Goal: Use online tool/utility

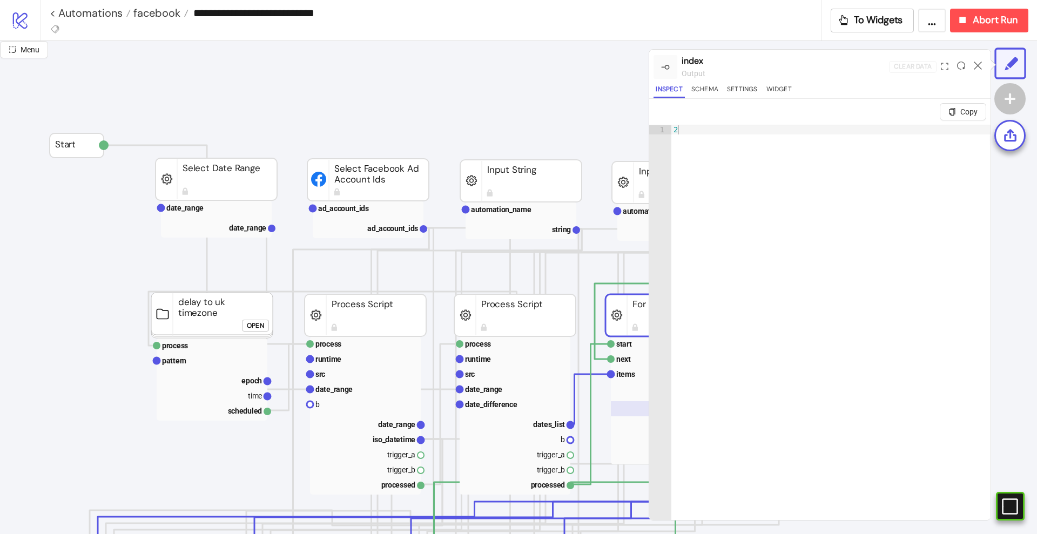
scroll to position [38, 200]
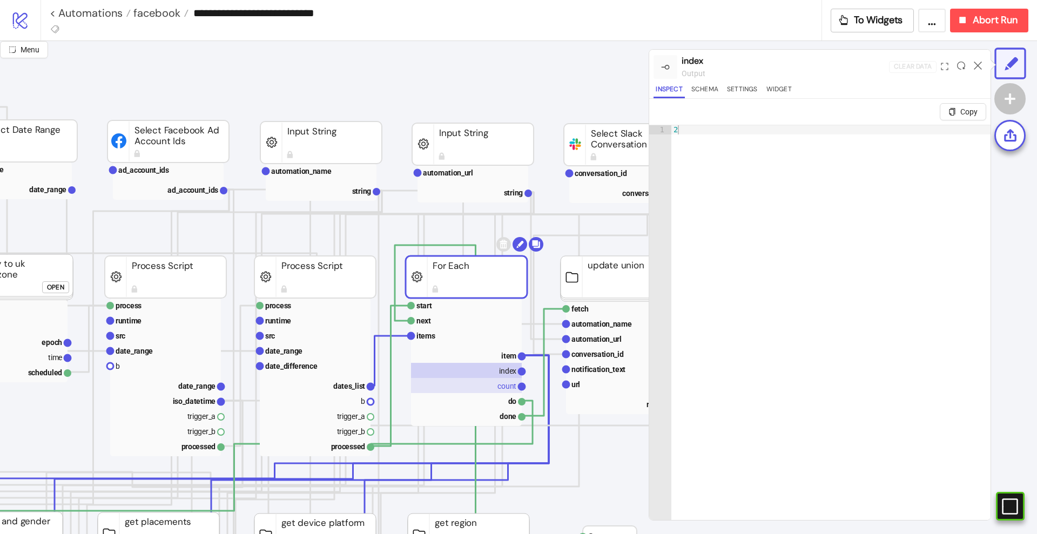
click at [506, 381] on rect at bounding box center [466, 385] width 111 height 15
click at [504, 371] on text "index" at bounding box center [507, 371] width 17 height 9
click at [504, 363] on rect at bounding box center [466, 370] width 111 height 15
click at [504, 358] on text "item" at bounding box center [508, 356] width 15 height 9
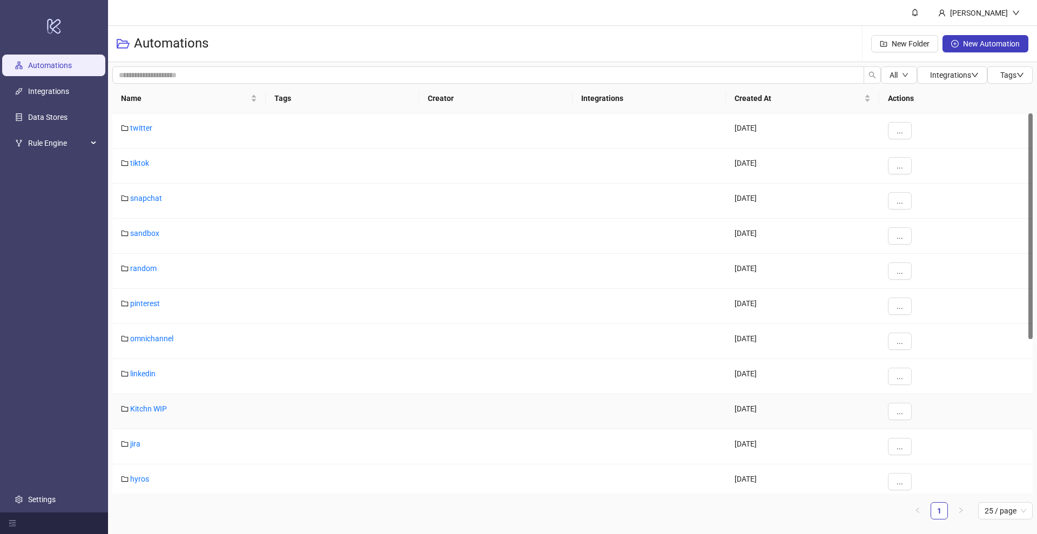
scroll to position [287, 0]
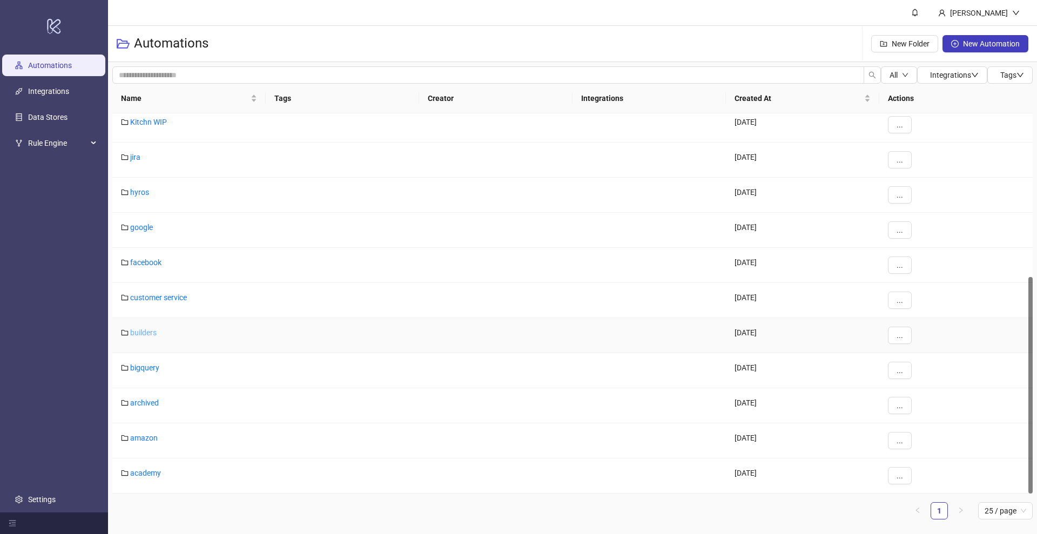
click at [140, 331] on link "builders" at bounding box center [143, 332] width 26 height 9
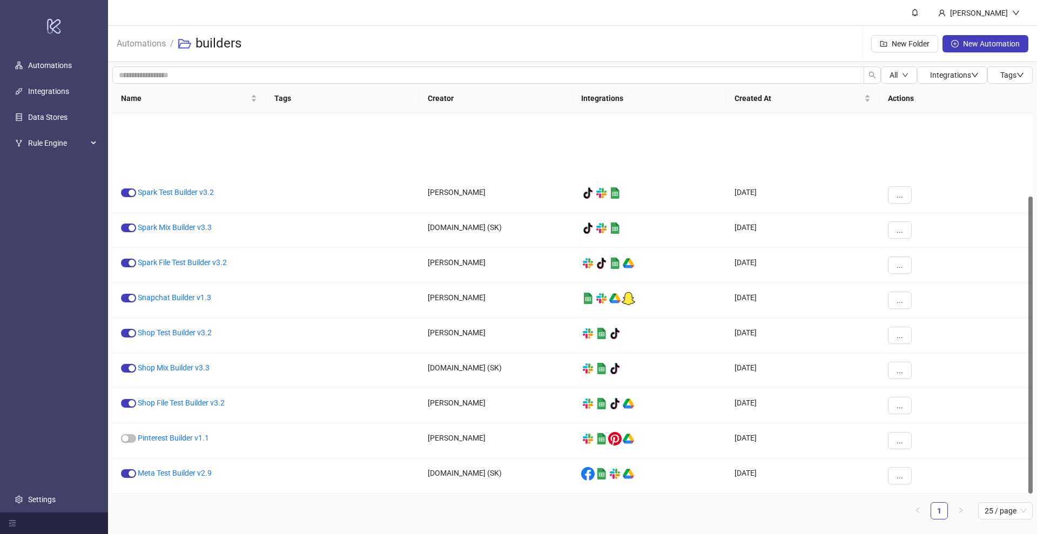
scroll to position [106, 0]
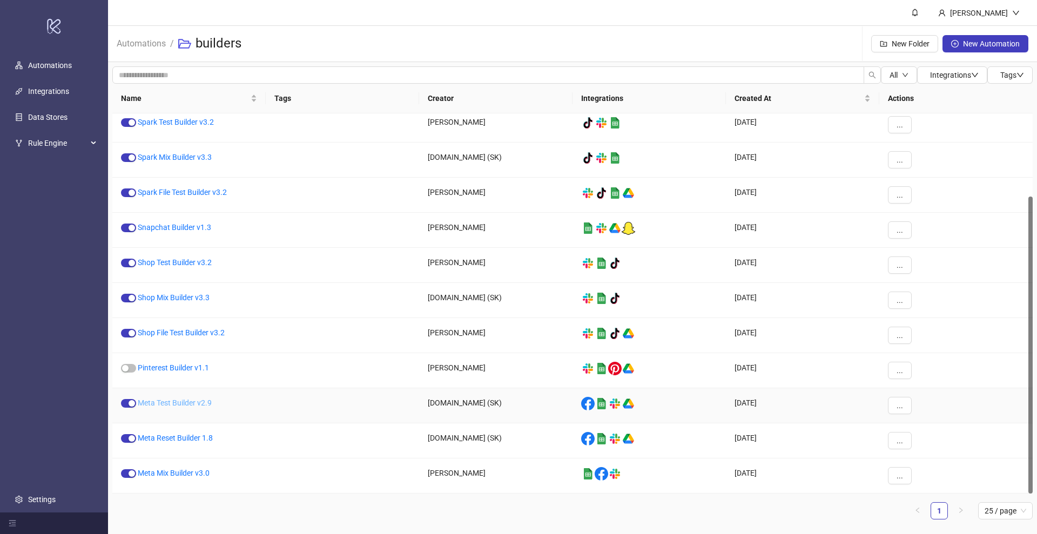
click at [165, 406] on link "Meta Test Builder v2.9" at bounding box center [175, 403] width 74 height 9
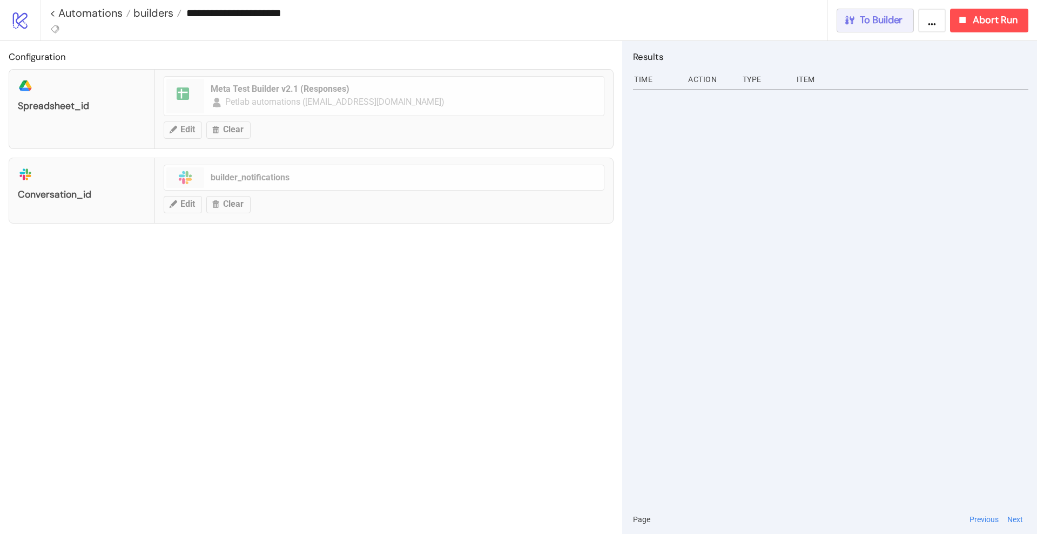
click at [877, 21] on span "To Builder" at bounding box center [881, 20] width 43 height 12
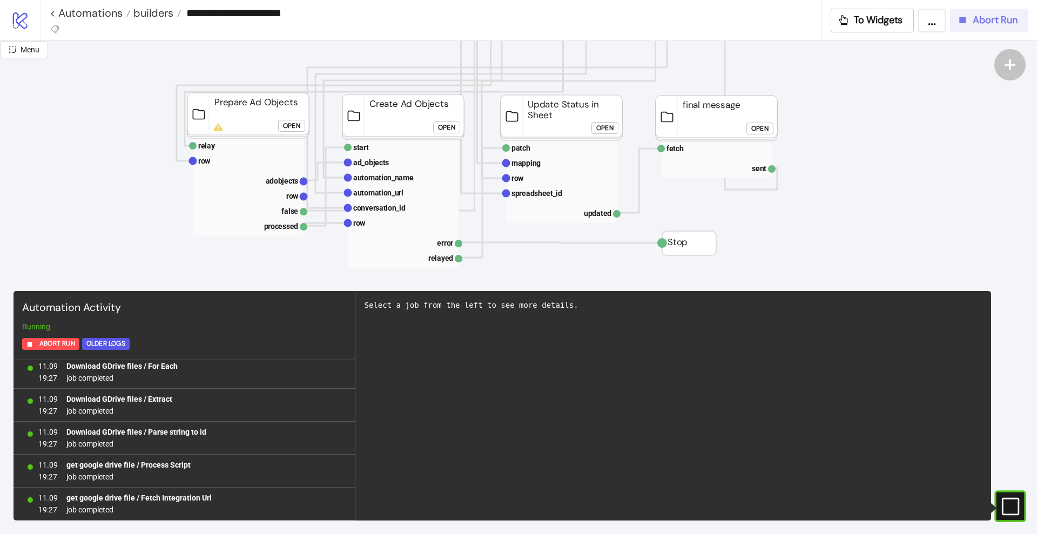
scroll to position [2970, 0]
click at [977, 22] on span "Abort Run" at bounding box center [995, 20] width 45 height 12
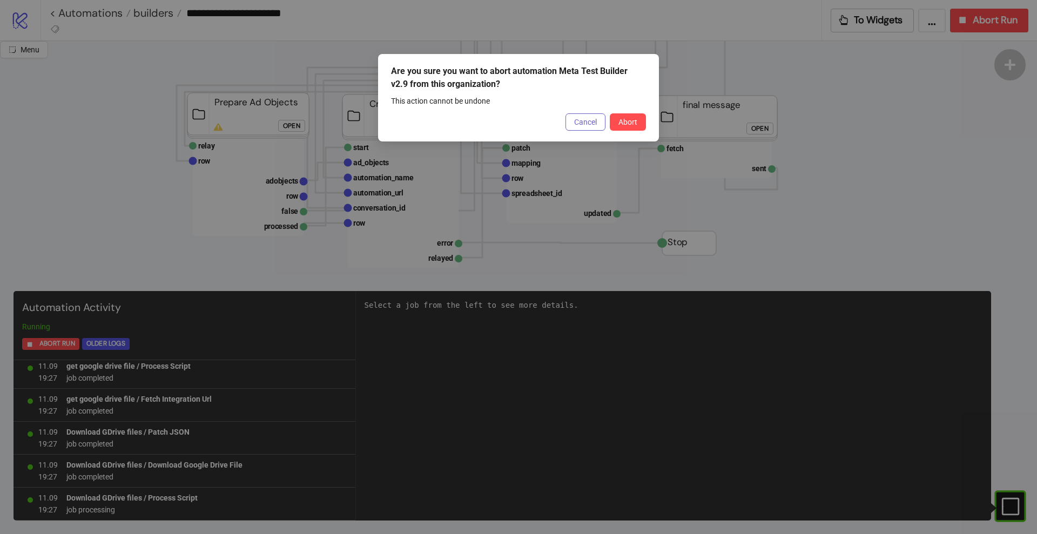
scroll to position [3036, 0]
click at [626, 115] on button "Abort" at bounding box center [628, 121] width 36 height 17
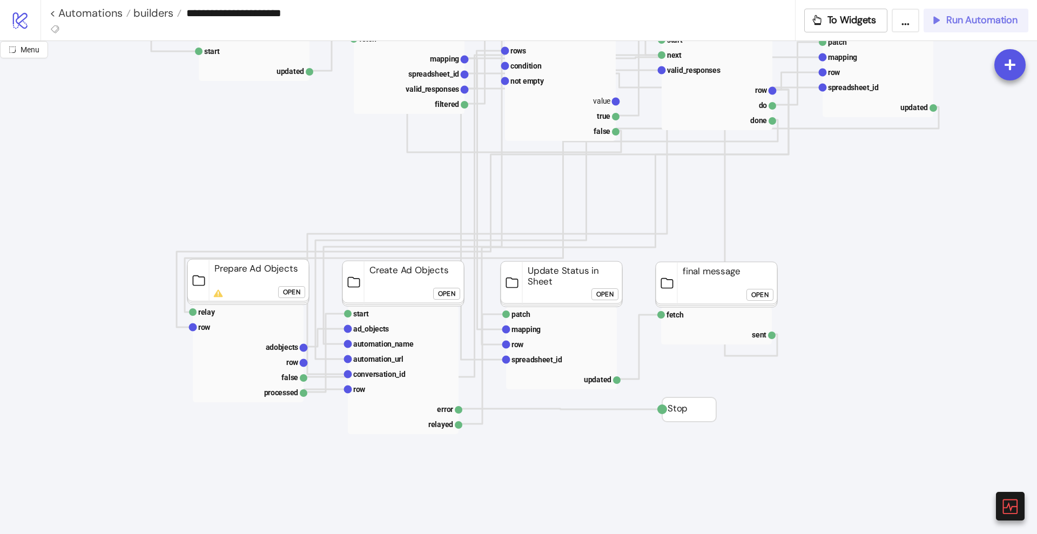
scroll to position [273, 0]
click at [1003, 504] on icon at bounding box center [1010, 507] width 16 height 16
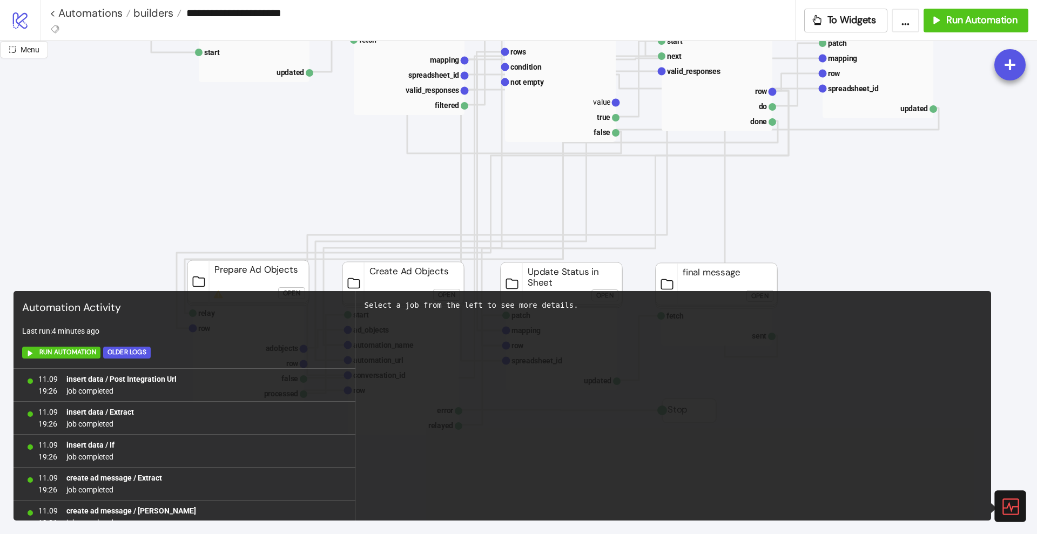
scroll to position [3111, 0]
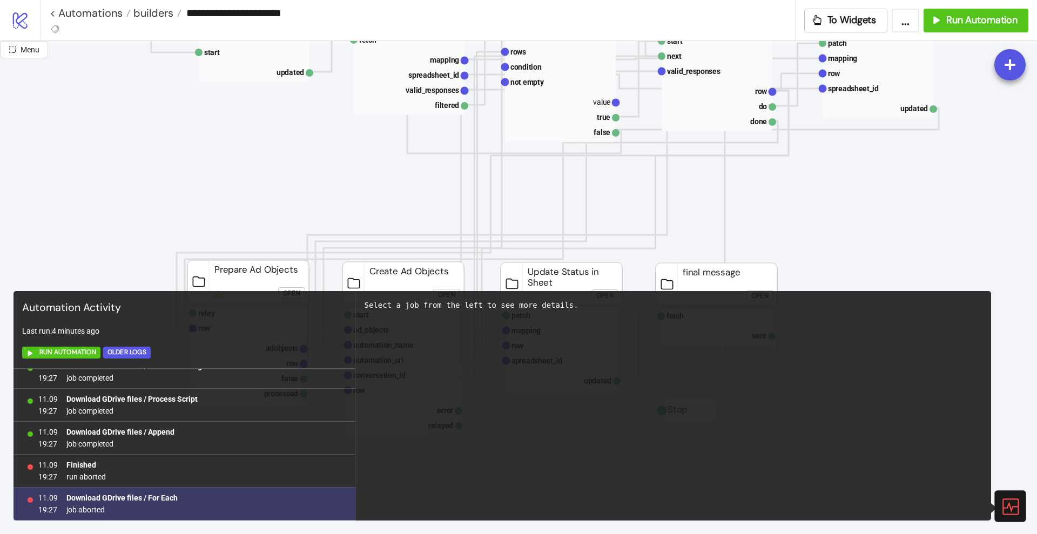
click at [166, 495] on b "Download GDrive files / For Each" at bounding box center [121, 498] width 111 height 9
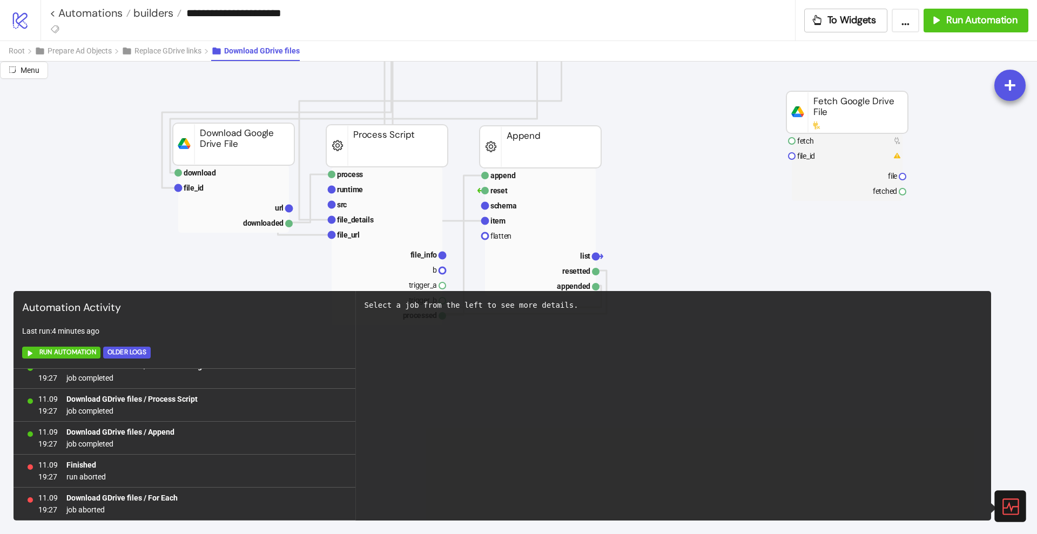
click at [1010, 504] on icon at bounding box center [1010, 507] width 16 height 16
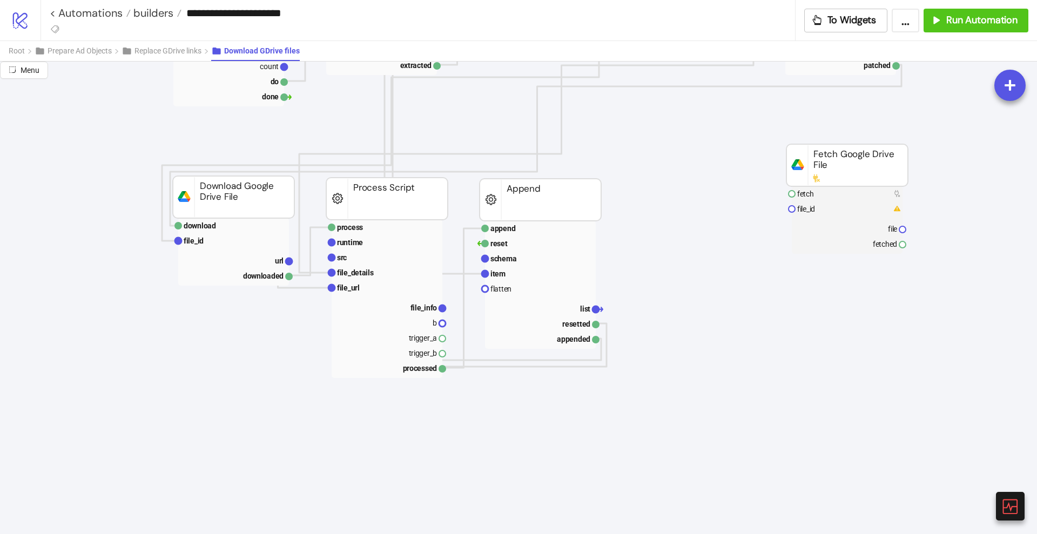
scroll to position [221, 0]
click at [267, 259] on rect at bounding box center [233, 259] width 111 height 15
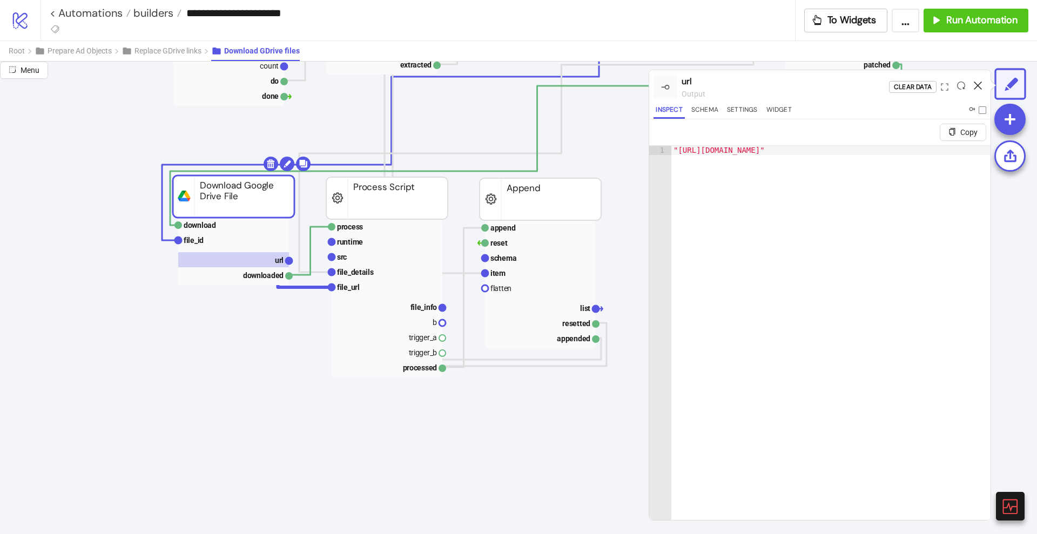
click at [977, 86] on icon at bounding box center [978, 86] width 8 height 8
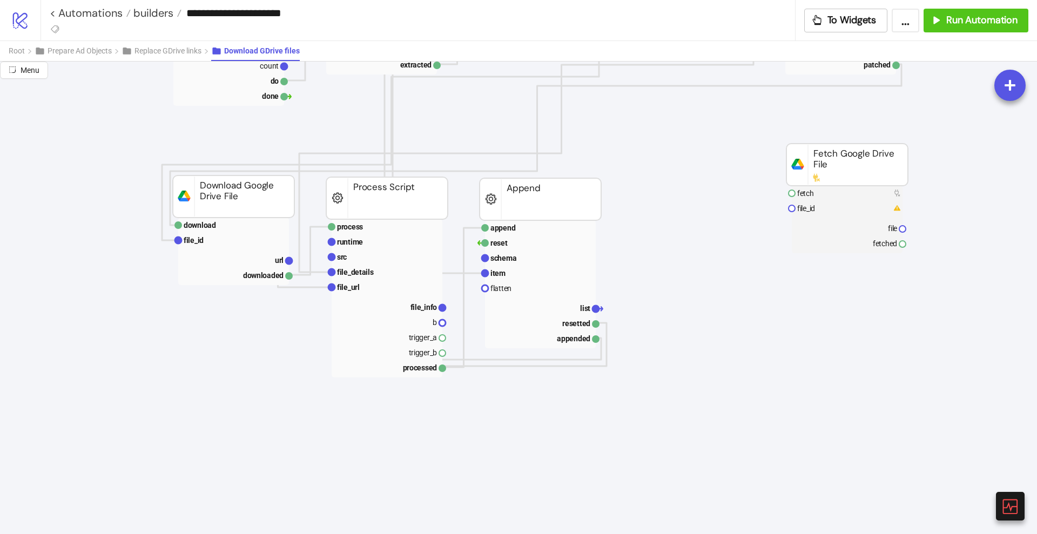
scroll to position [0, 0]
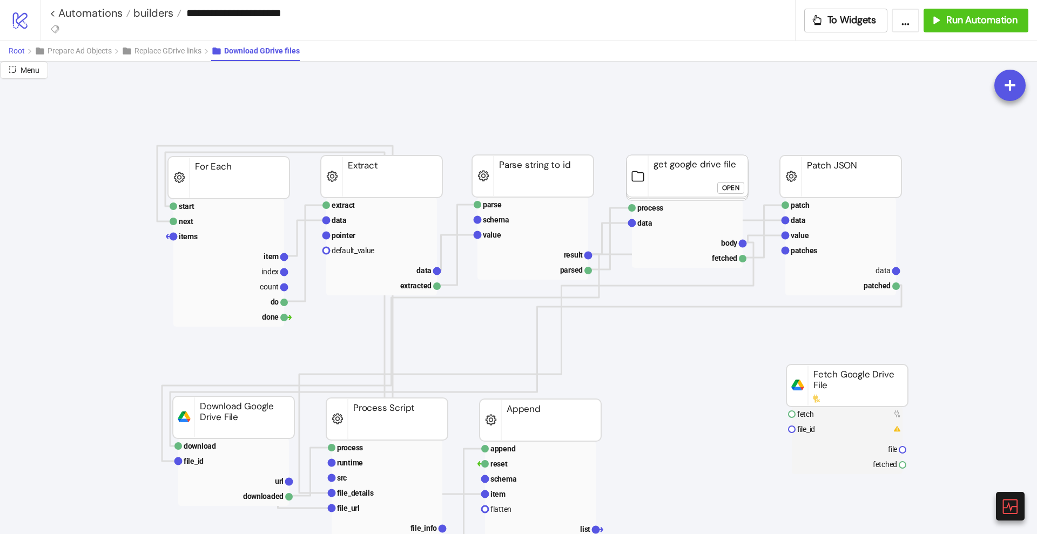
click at [15, 50] on span "Root" at bounding box center [17, 50] width 16 height 9
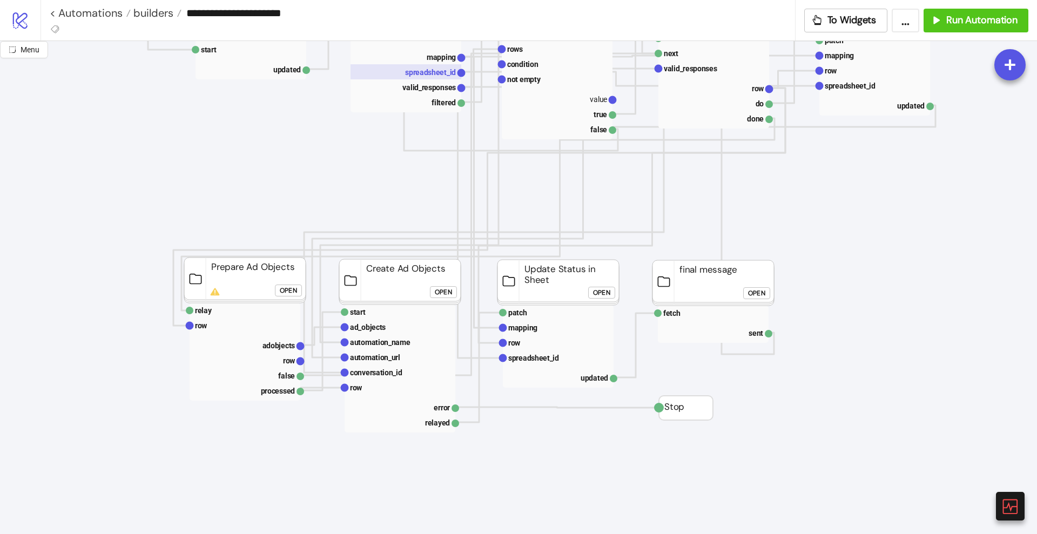
scroll to position [279, 3]
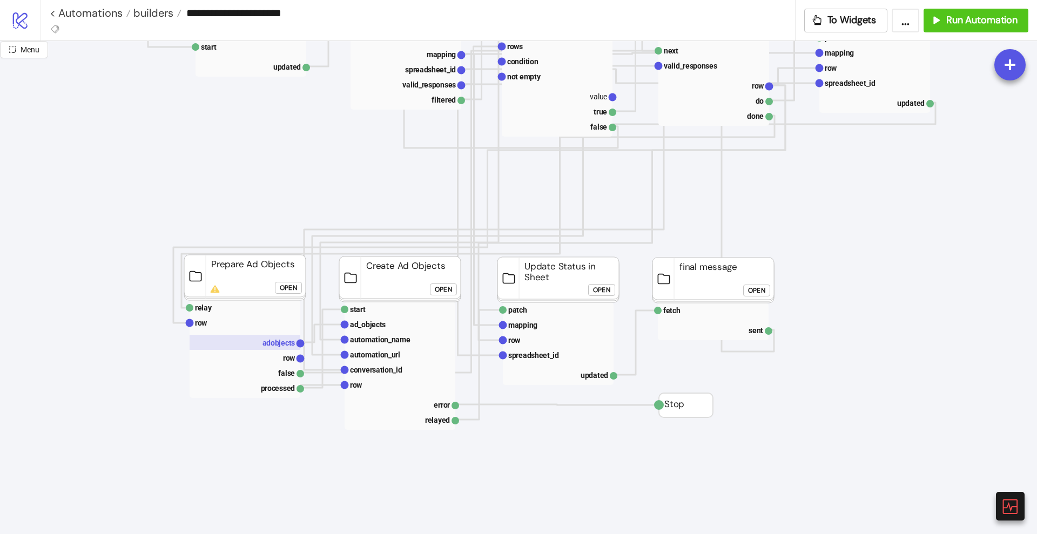
click at [276, 339] on text "adobjects" at bounding box center [279, 343] width 33 height 9
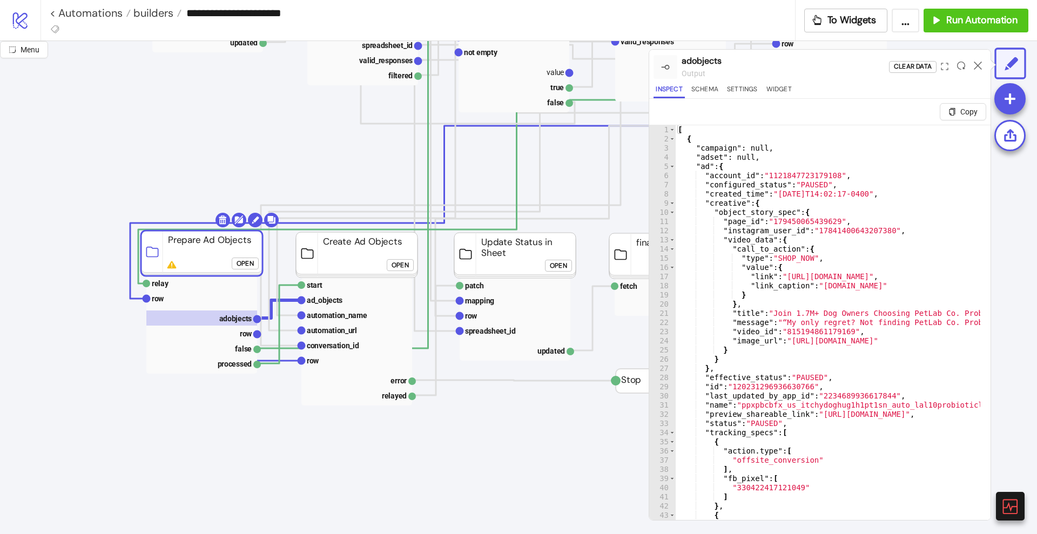
scroll to position [303, 46]
click at [201, 304] on rect at bounding box center [202, 298] width 111 height 15
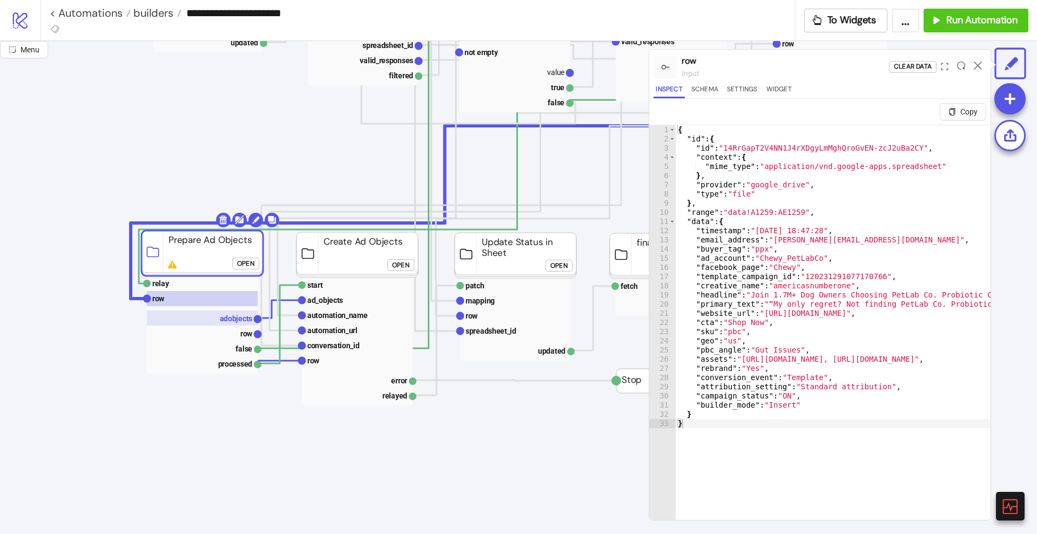
click at [222, 312] on rect at bounding box center [202, 318] width 111 height 15
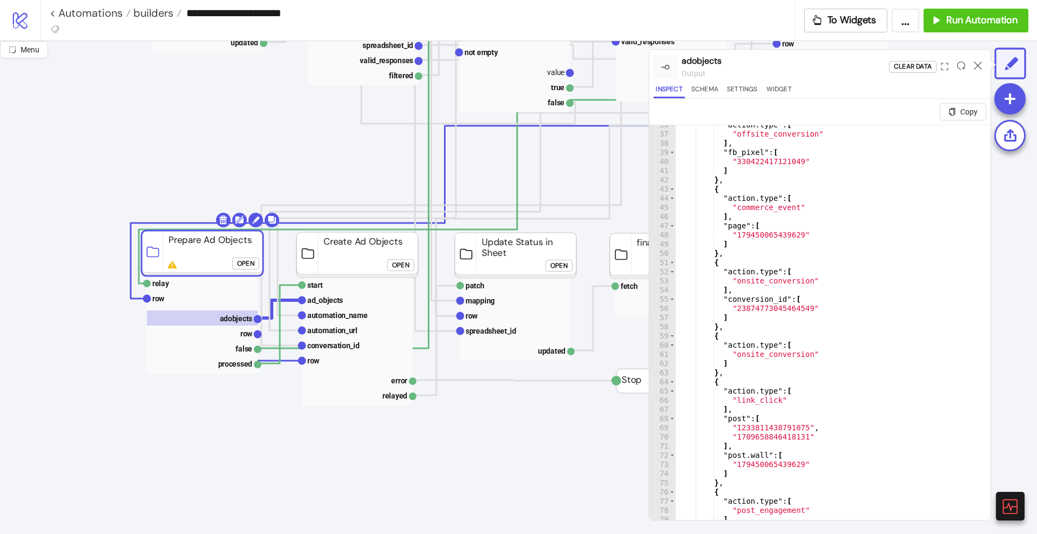
scroll to position [0, 0]
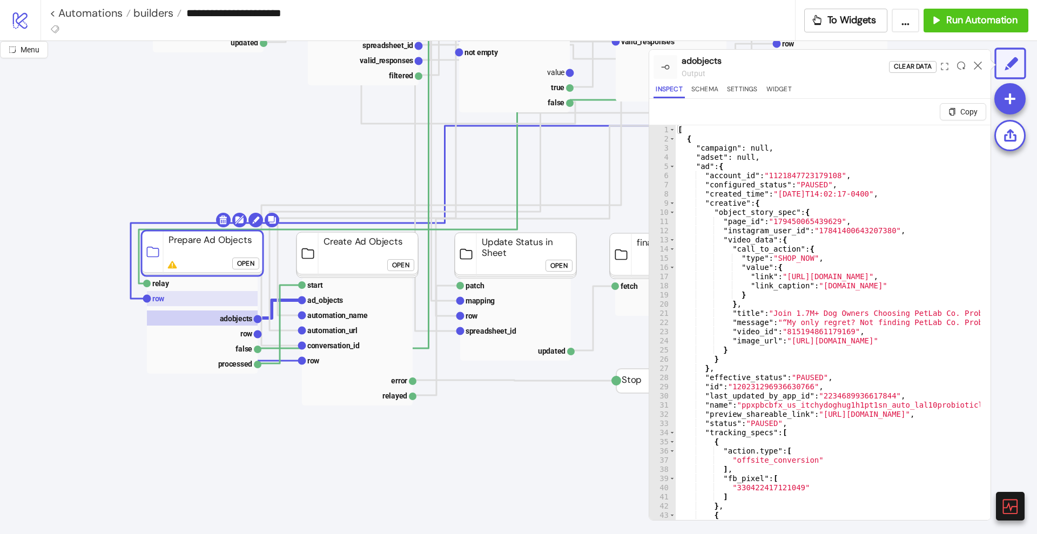
click at [221, 291] on rect at bounding box center [202, 298] width 111 height 15
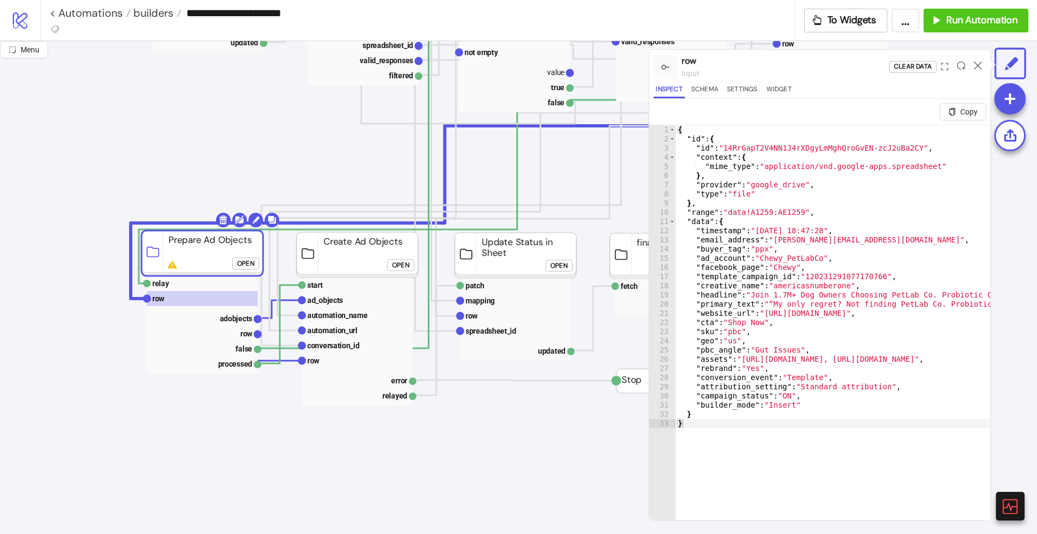
click div "Open"
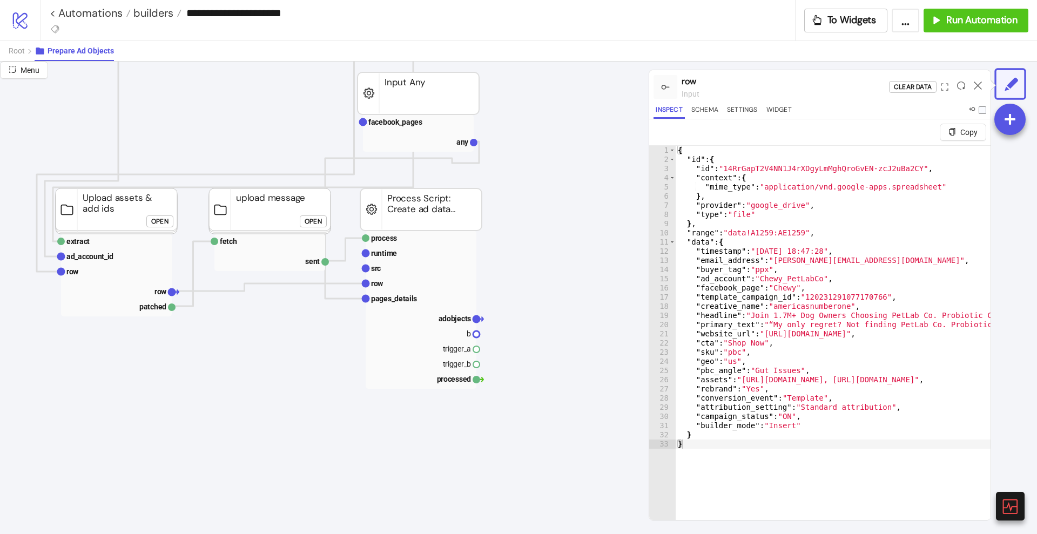
scroll to position [414, 107]
click at [377, 283] on text "row" at bounding box center [376, 283] width 12 height 9
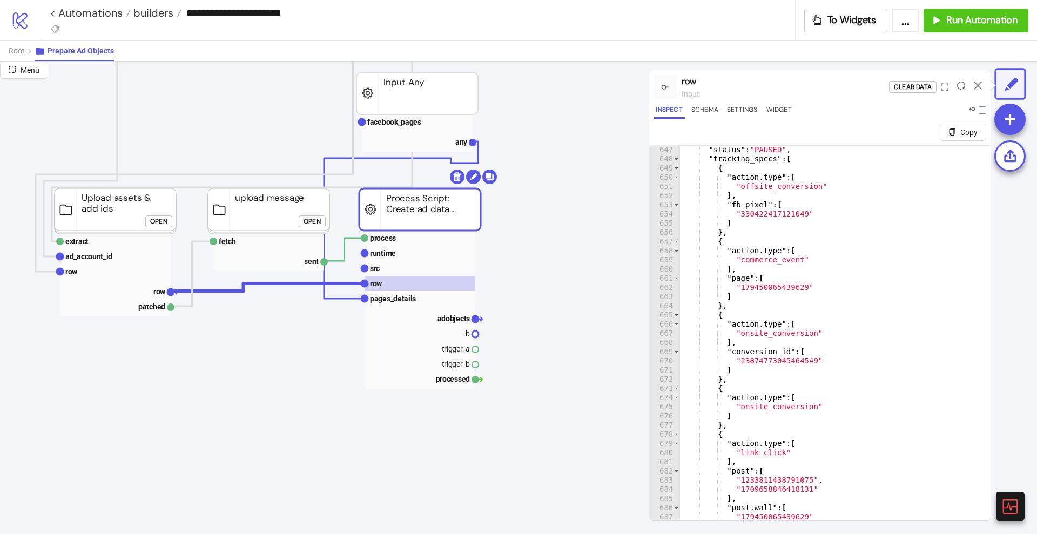
scroll to position [6085, 0]
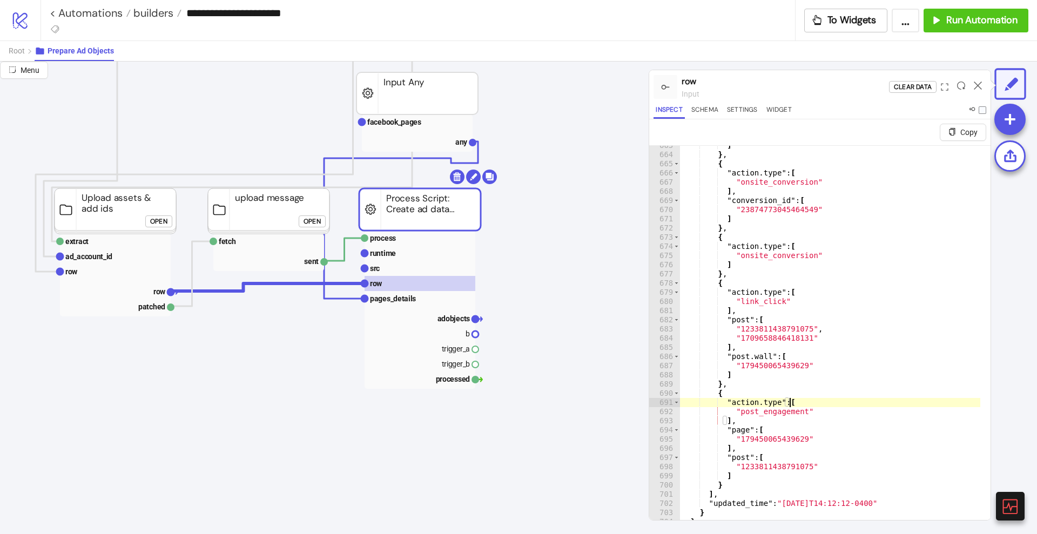
type textarea "* *"
